Goal: Transaction & Acquisition: Purchase product/service

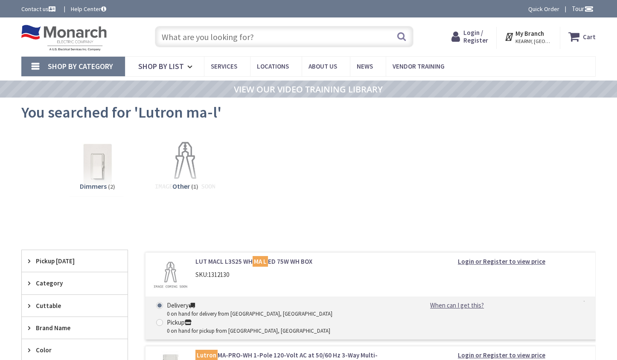
click at [241, 43] on input "text" at bounding box center [284, 36] width 259 height 21
type input "w"
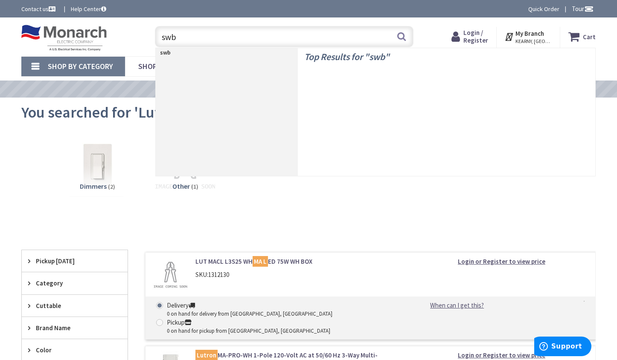
type input "swb4"
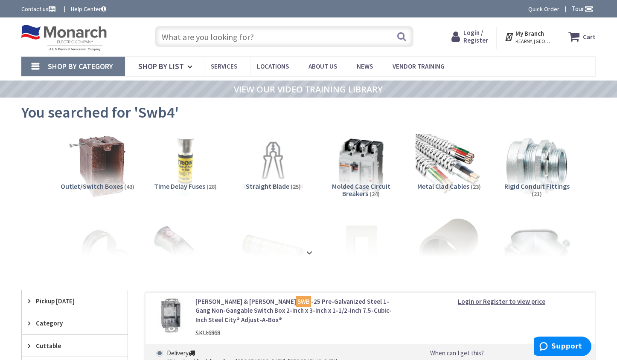
click at [187, 37] on input "text" at bounding box center [284, 36] width 259 height 21
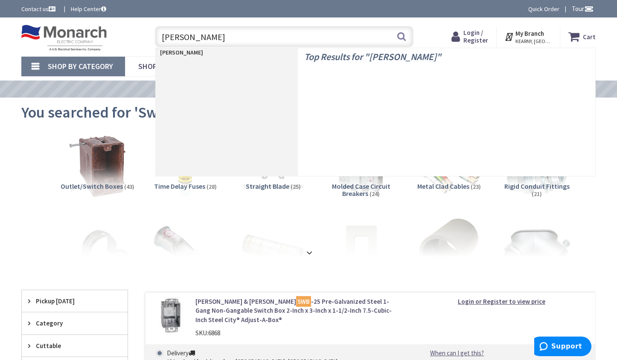
type input "lew sw"
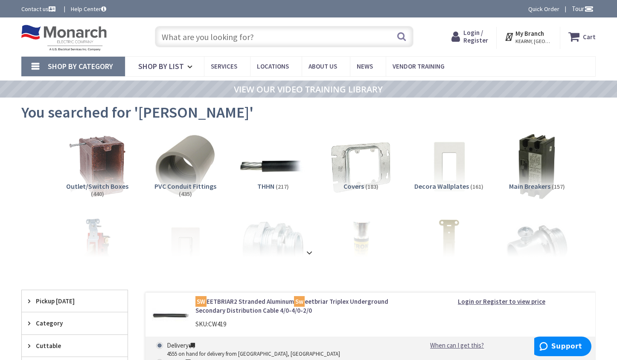
click at [200, 41] on input "text" at bounding box center [284, 36] width 259 height 21
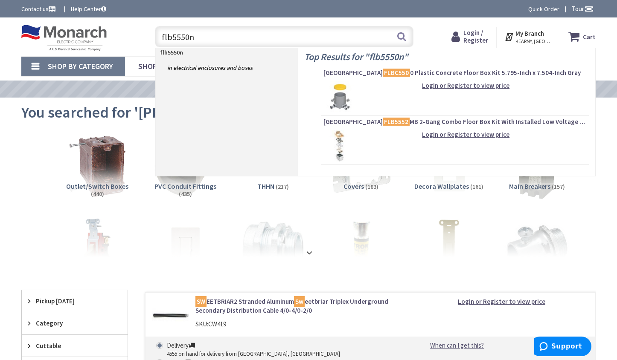
type input "flb5550nl"
